Goal: Register for event/course

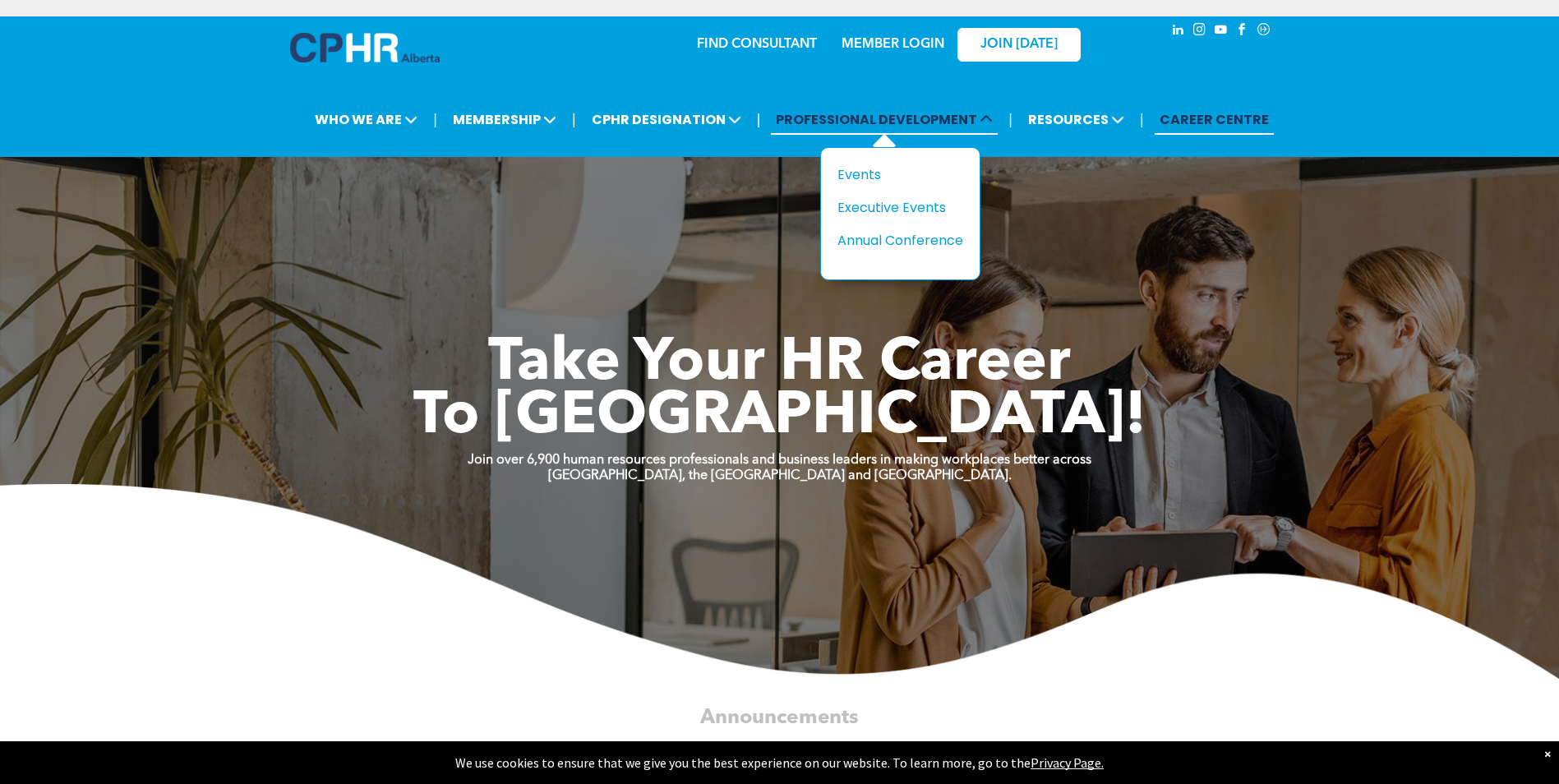
click at [842, 122] on span "PROFESSIONAL DEVELOPMENT" at bounding box center [885, 119] width 227 height 30
click at [854, 170] on div "Events" at bounding box center [895, 174] width 114 height 20
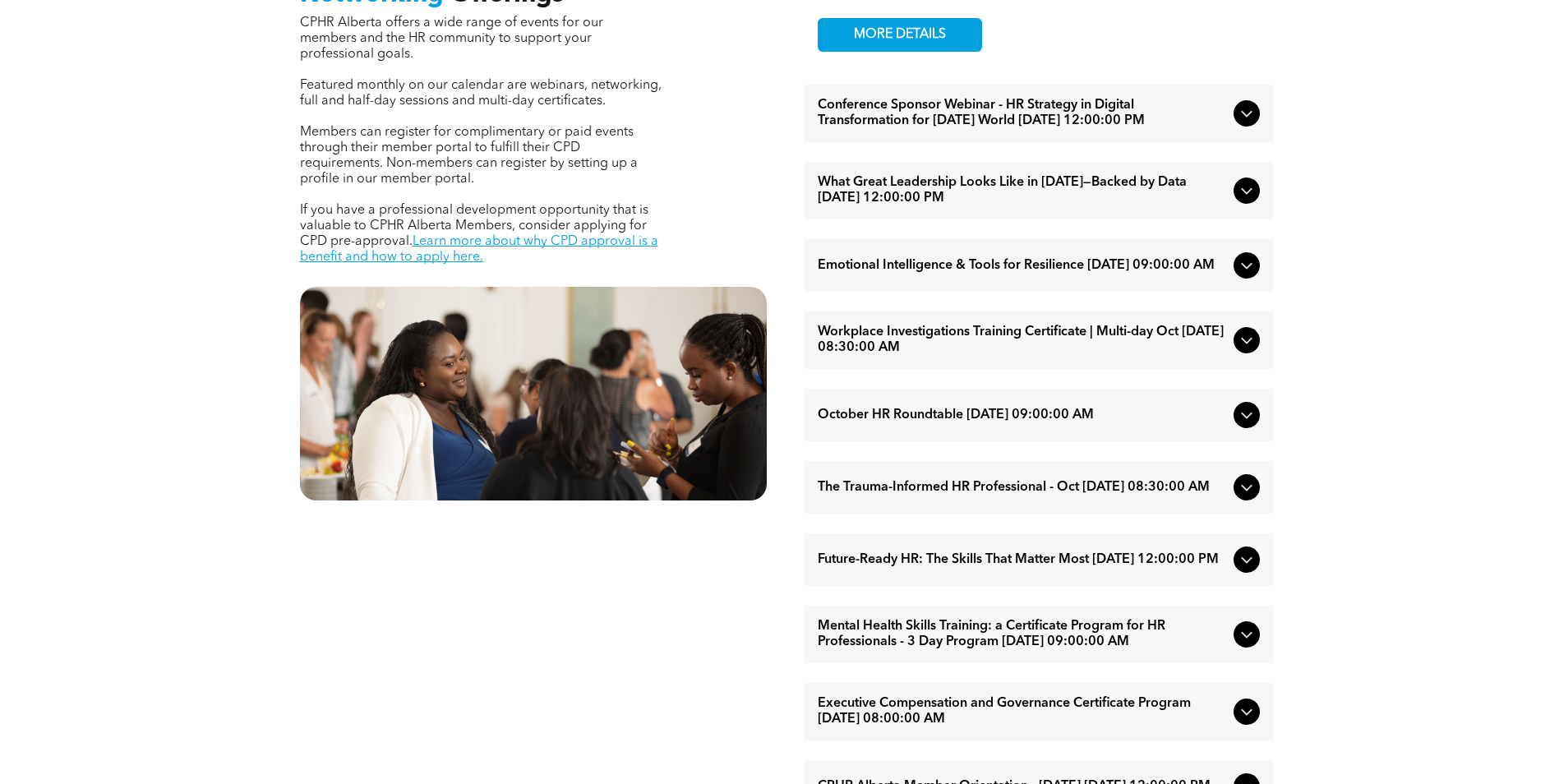
scroll to position [626, 0]
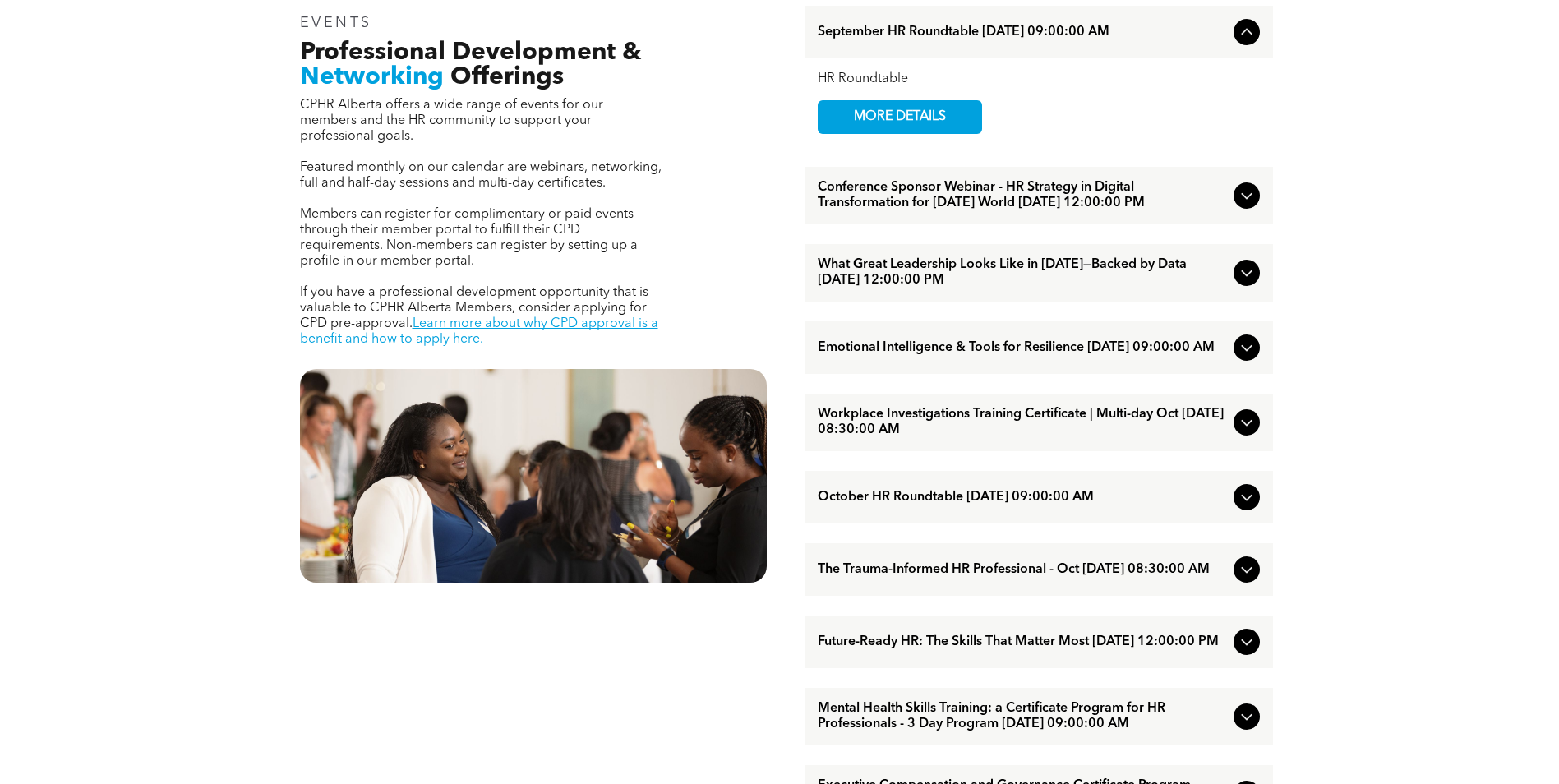
click at [1246, 203] on icon at bounding box center [1248, 196] width 20 height 20
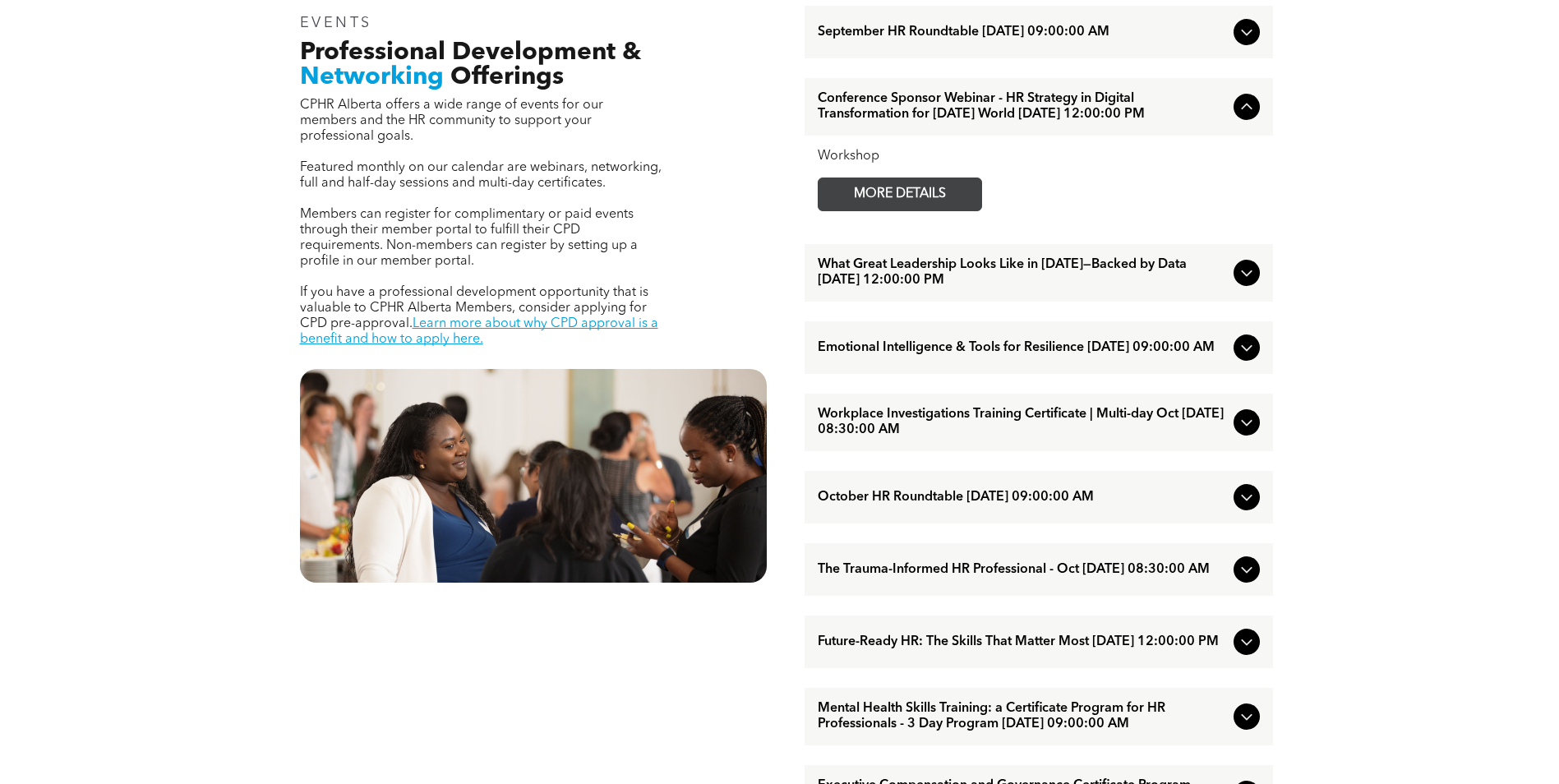
click at [884, 210] on span "MORE DETAILS" at bounding box center [900, 194] width 130 height 32
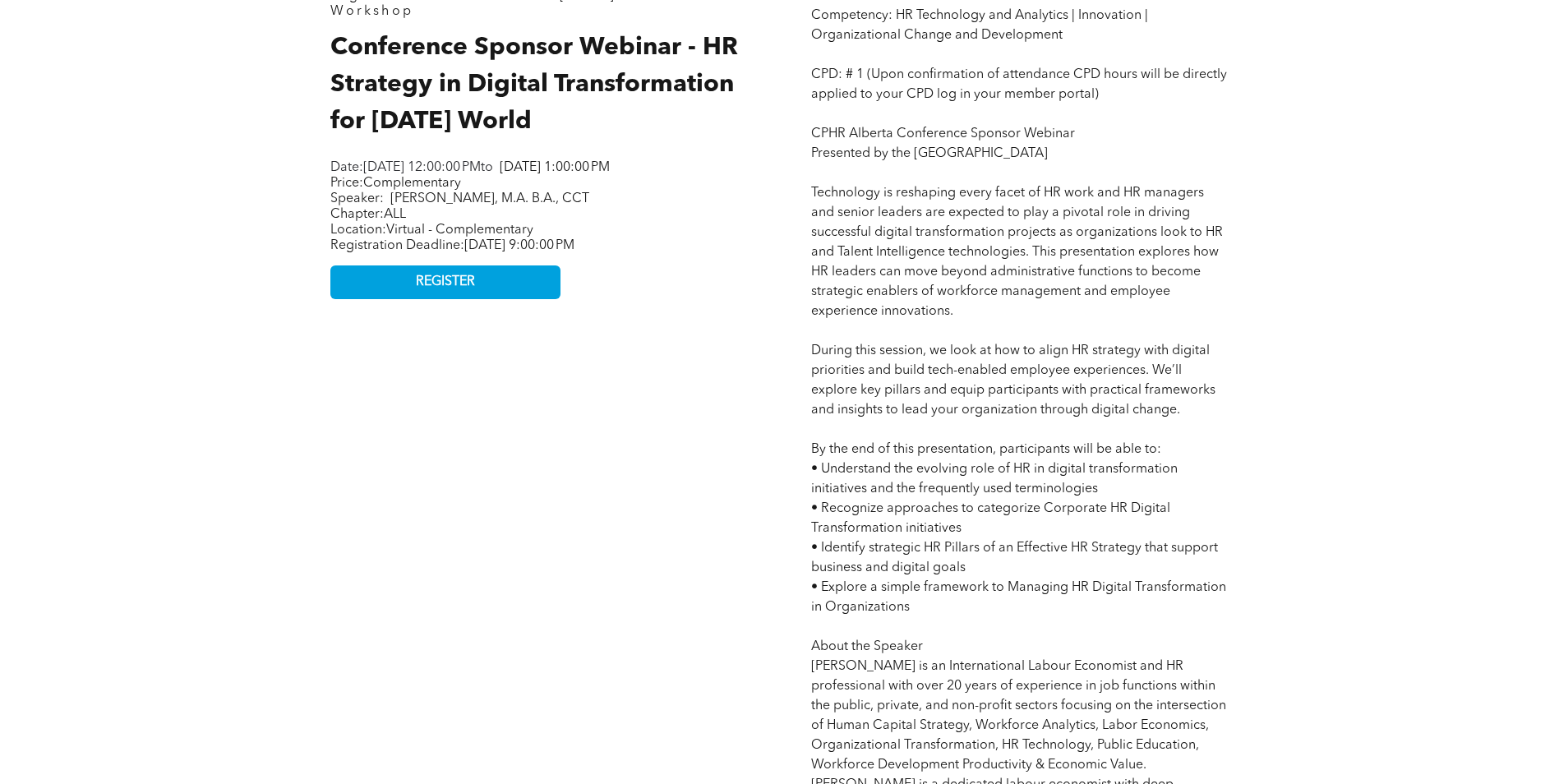
scroll to position [740, 0]
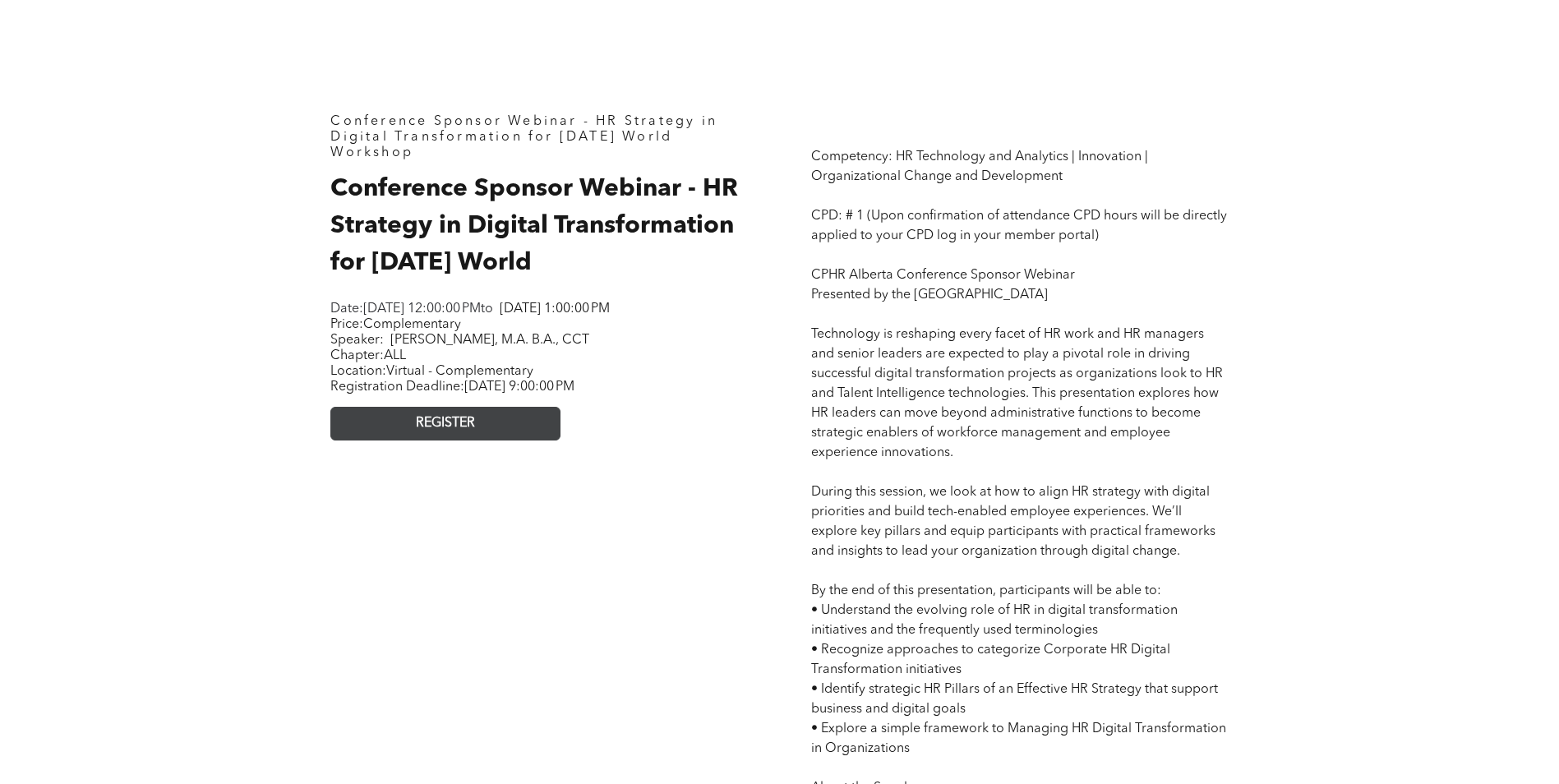
click at [485, 437] on link "REGISTER" at bounding box center [445, 423] width 230 height 34
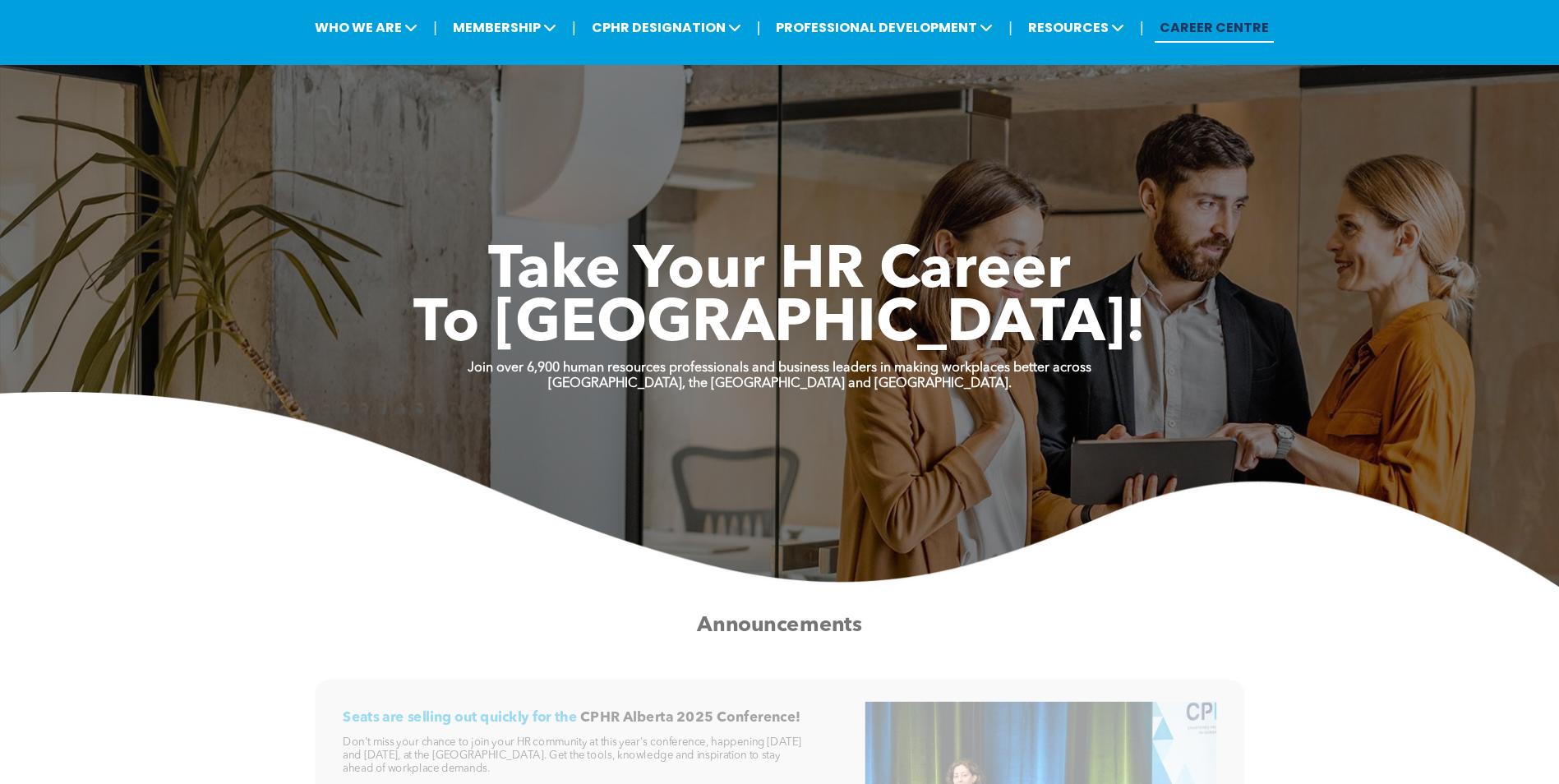
scroll to position [82, 0]
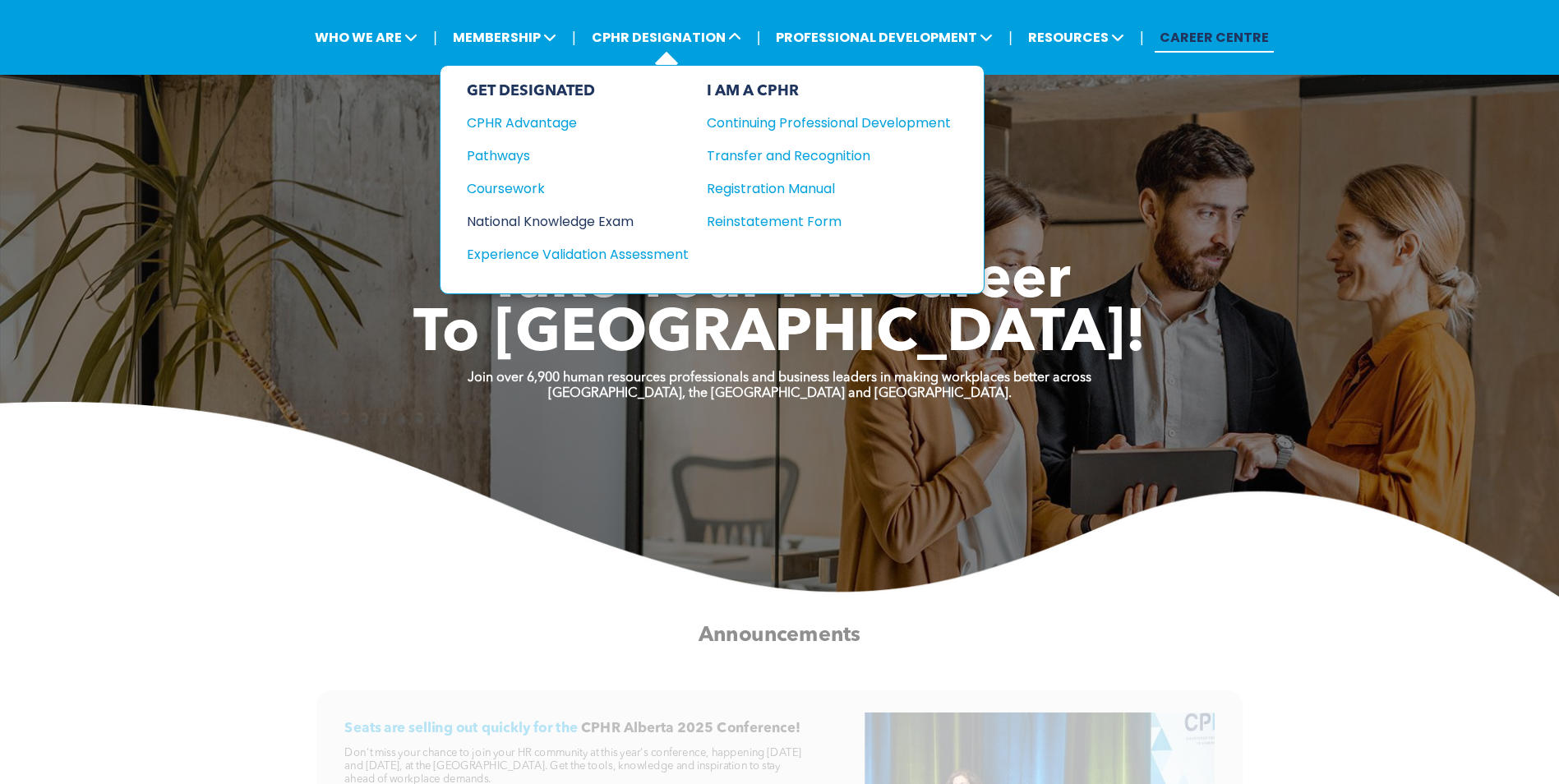
click at [628, 222] on div "National Knowledge Exam" at bounding box center [567, 222] width 200 height 20
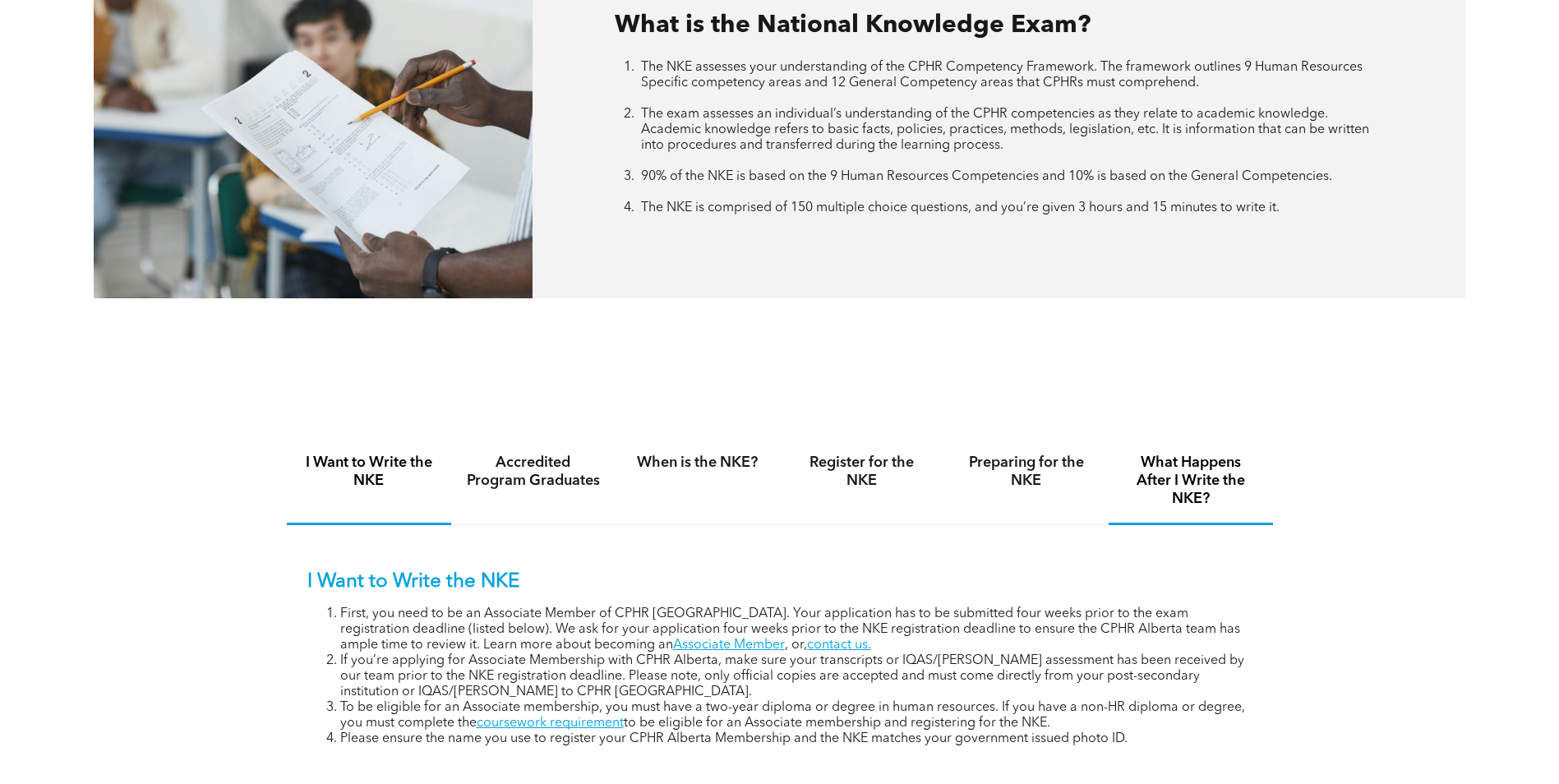
scroll to position [822, 0]
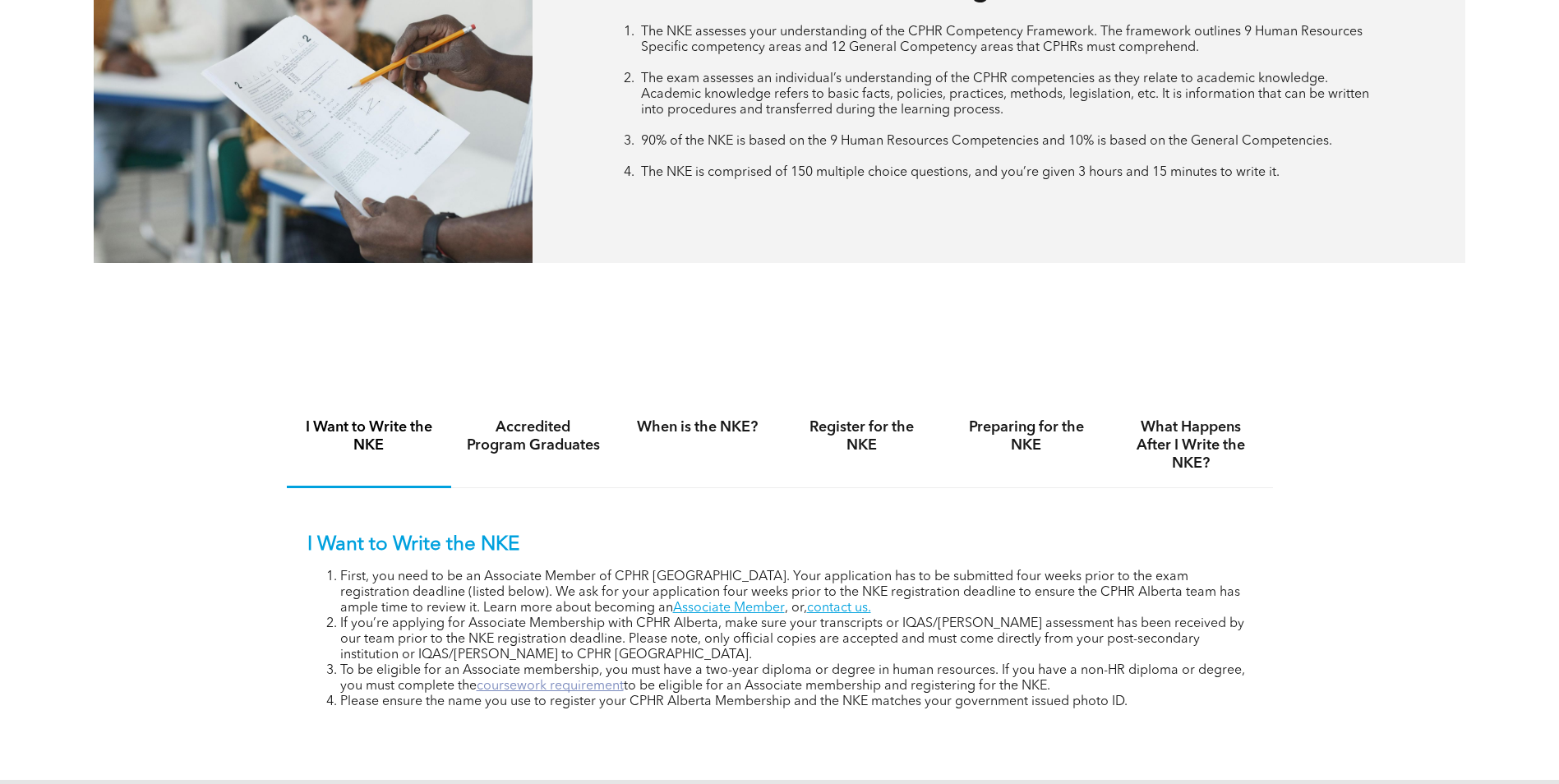
click at [591, 683] on link "coursework requirement" at bounding box center [551, 686] width 147 height 13
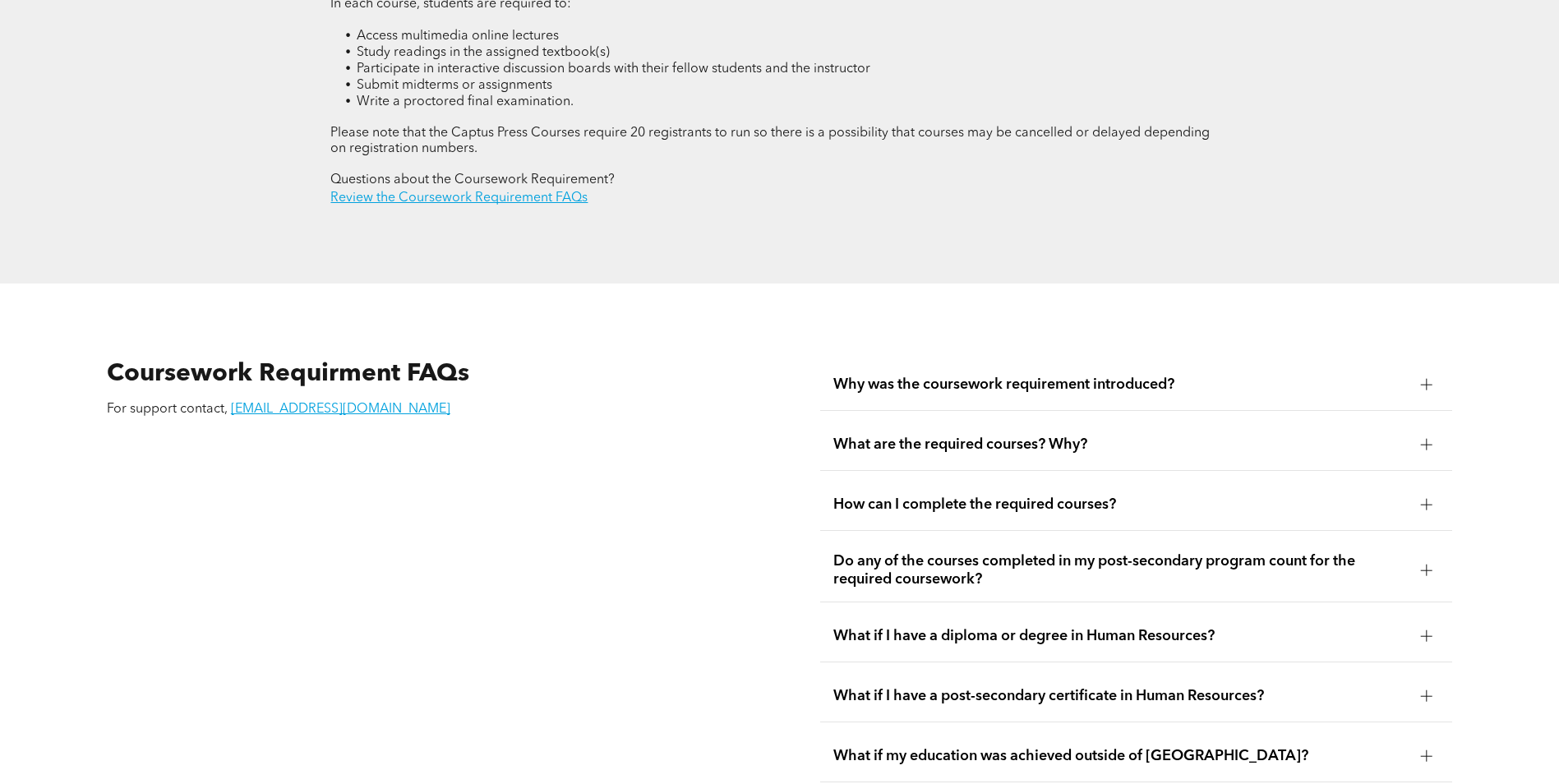
scroll to position [2713, 0]
click at [1432, 378] on div at bounding box center [1427, 384] width 12 height 12
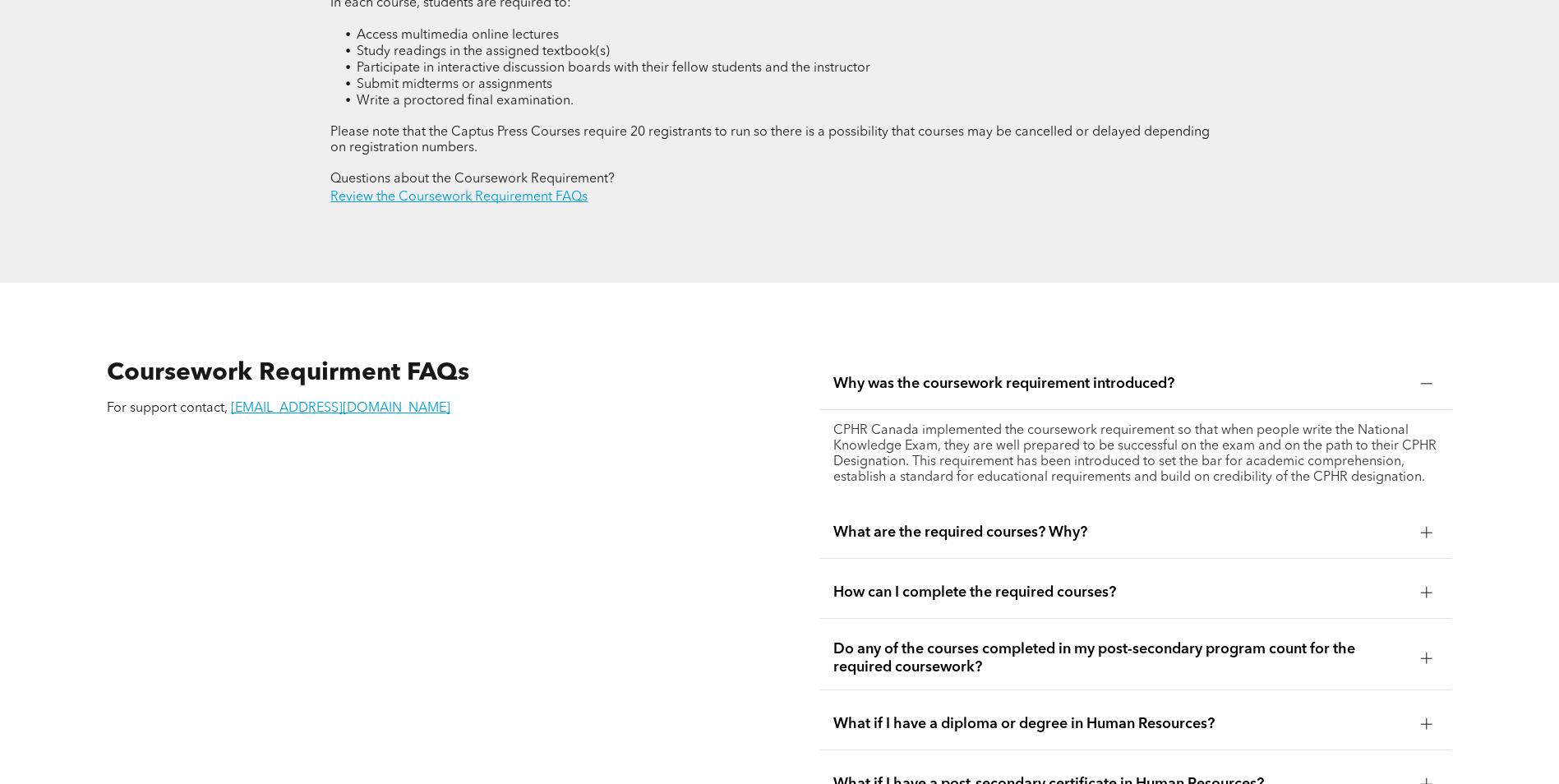
click at [1432, 378] on div at bounding box center [1427, 384] width 12 height 12
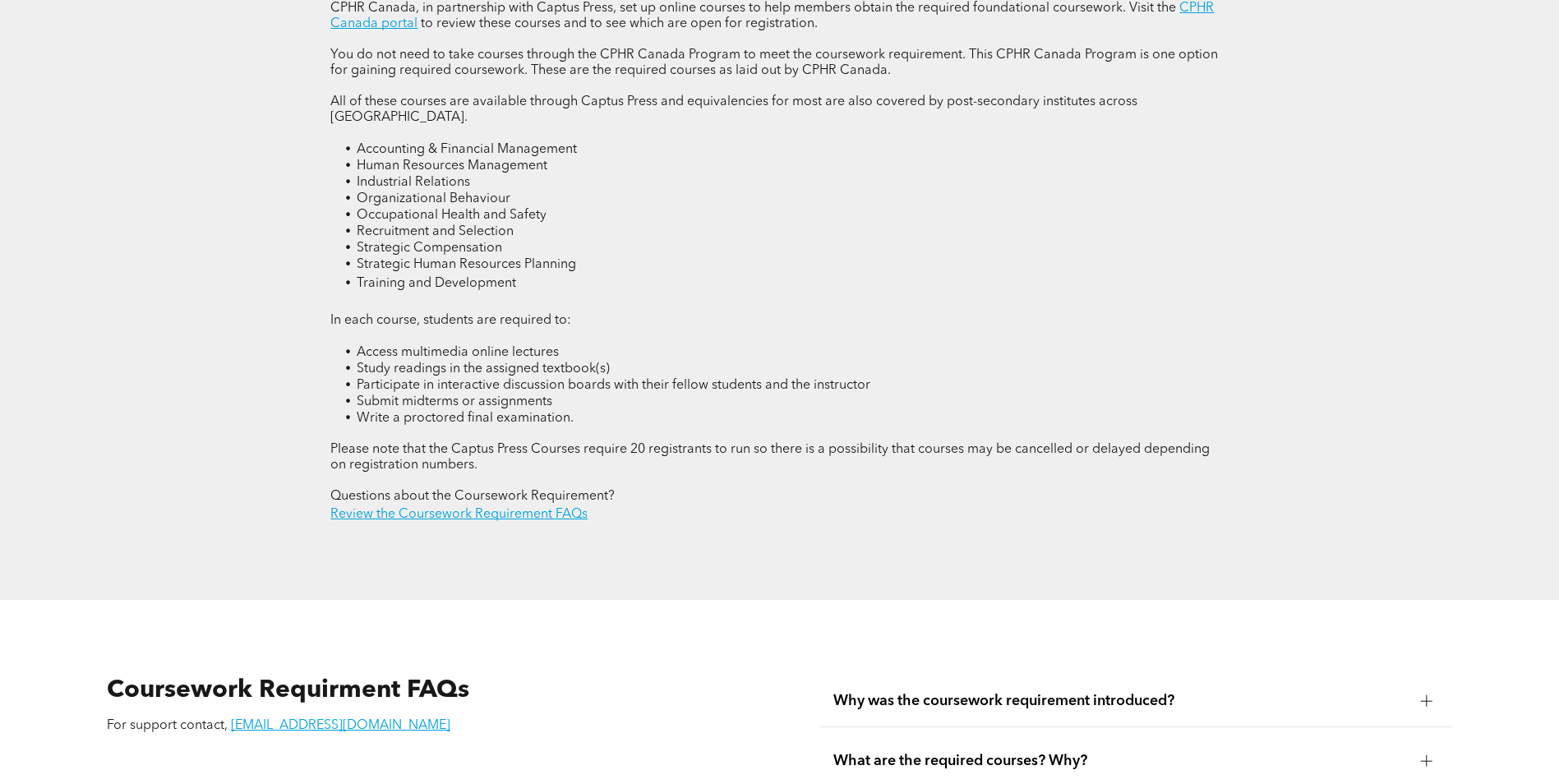
scroll to position [2384, 0]
